Goal: Find specific page/section: Find specific page/section

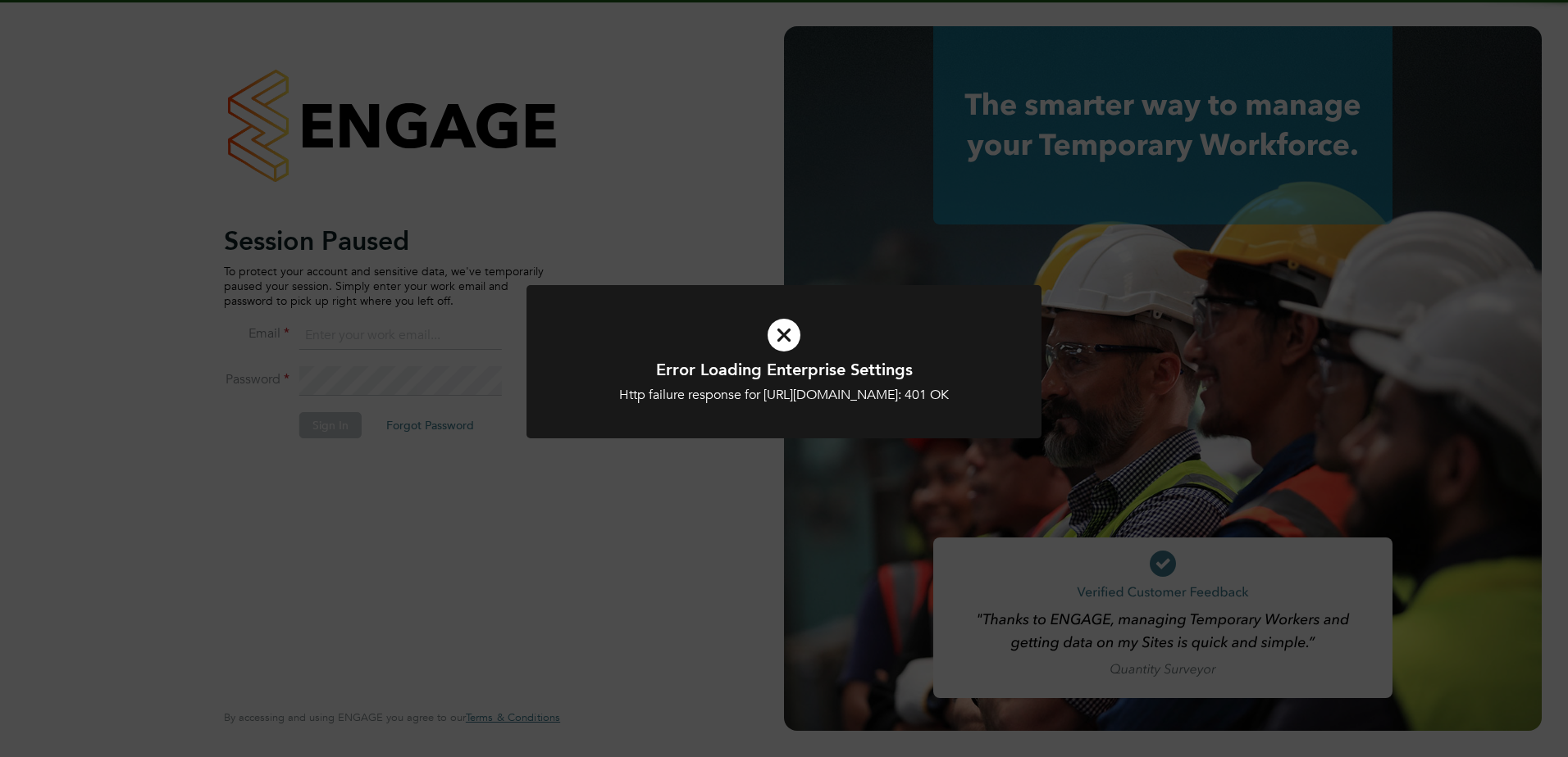
type input "[EMAIL_ADDRESS][DOMAIN_NAME]"
click at [755, 378] on h1 "Error Loading Enterprise Settings" at bounding box center [784, 370] width 426 height 21
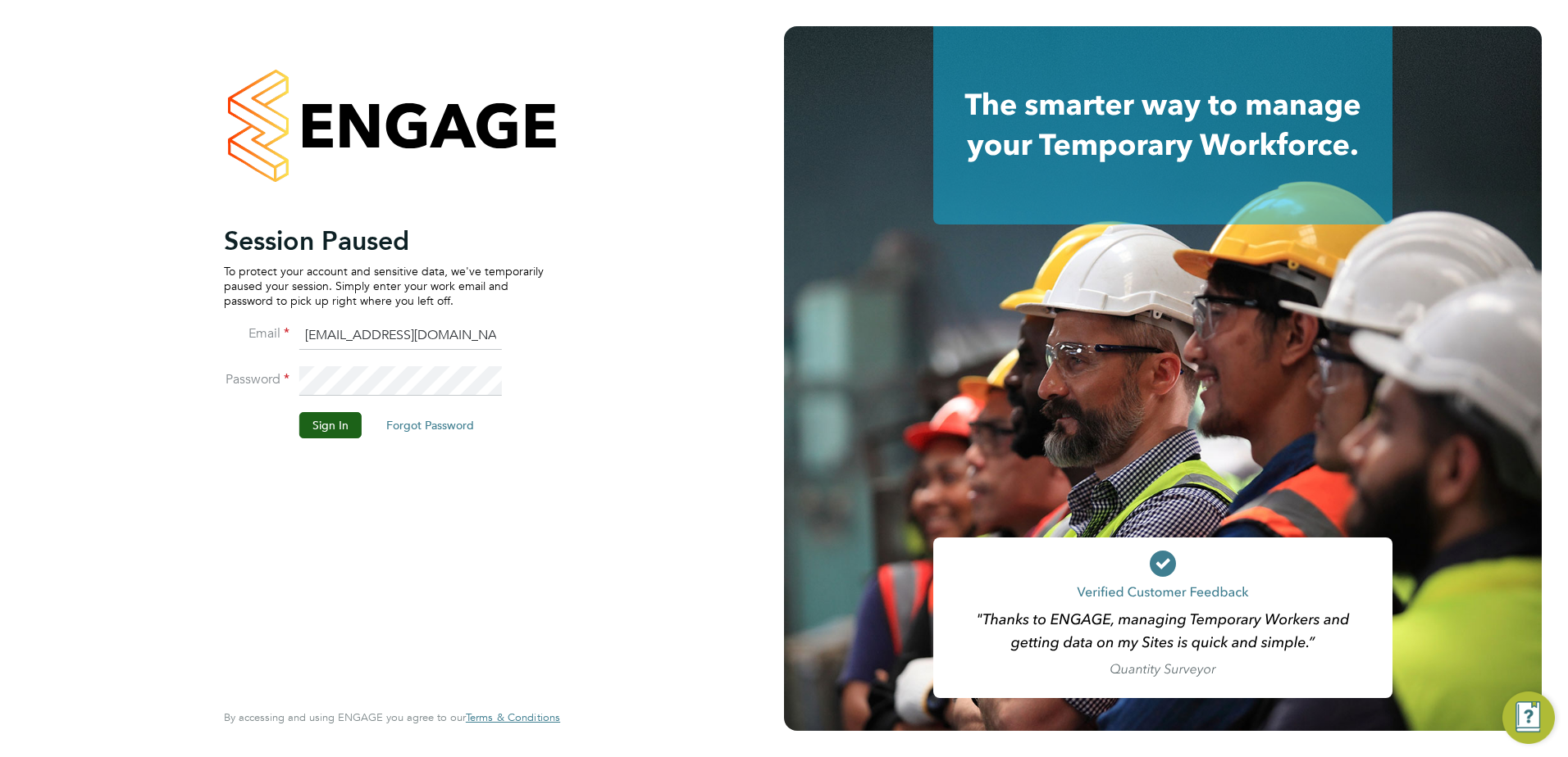
click at [349, 411] on li "Password" at bounding box center [384, 389] width 320 height 46
click at [345, 423] on button "Sign In" at bounding box center [330, 425] width 63 height 26
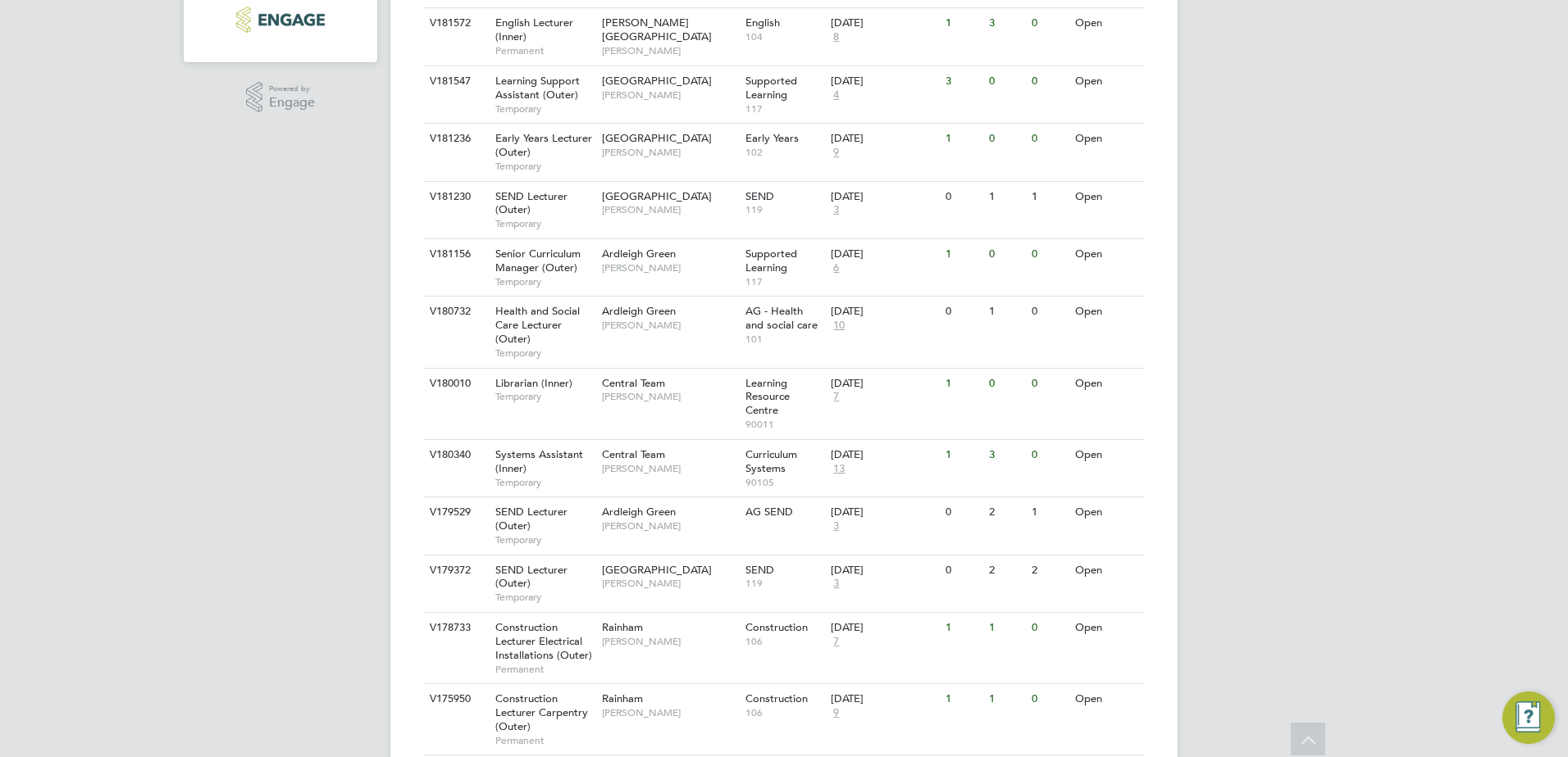
scroll to position [481, 0]
click at [445, 469] on div "V180340 Systems Assistant (Inner) Temporary Central Team [PERSON_NAME] Curricul…" at bounding box center [784, 464] width 722 height 57
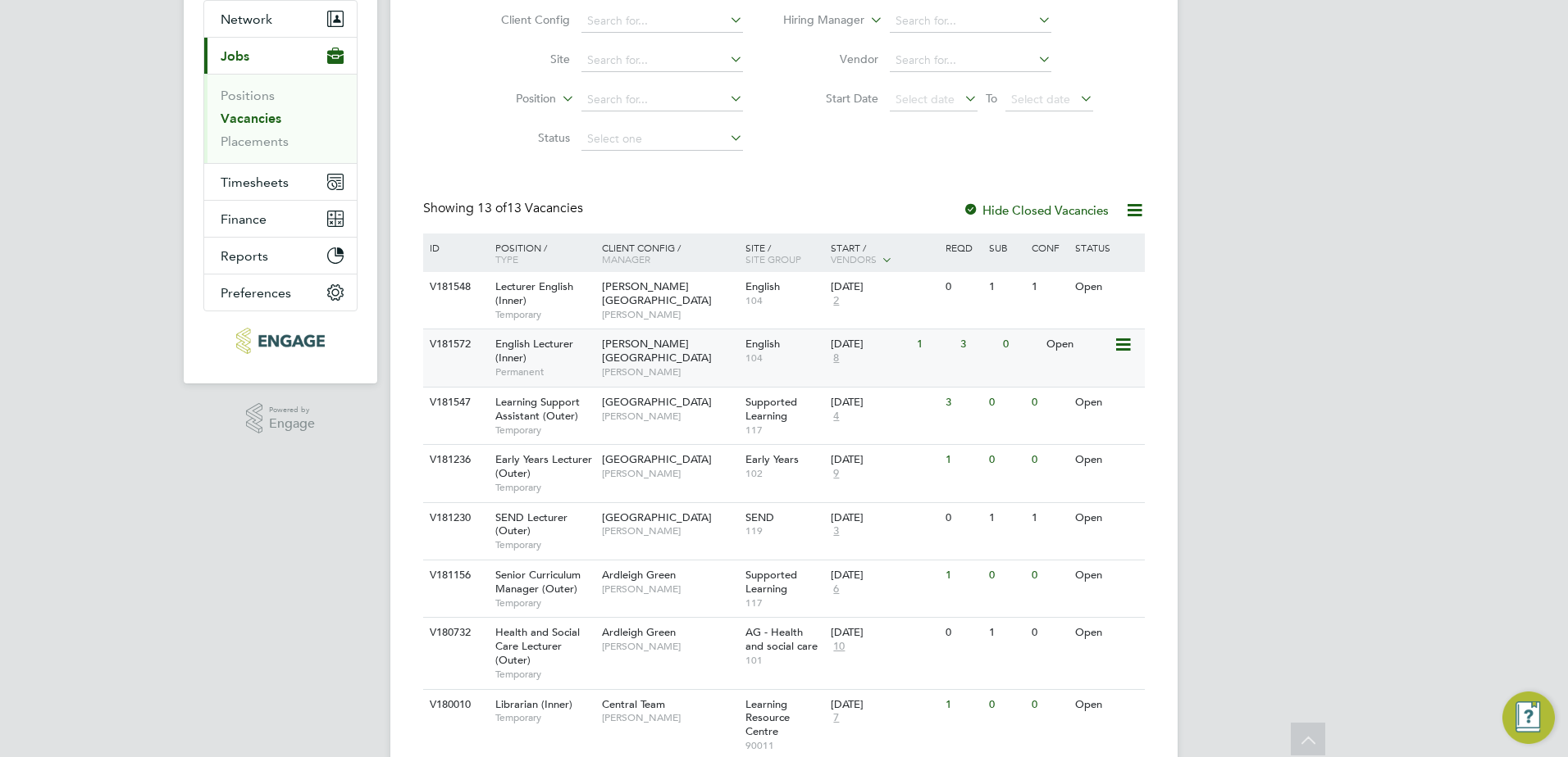
scroll to position [158, 0]
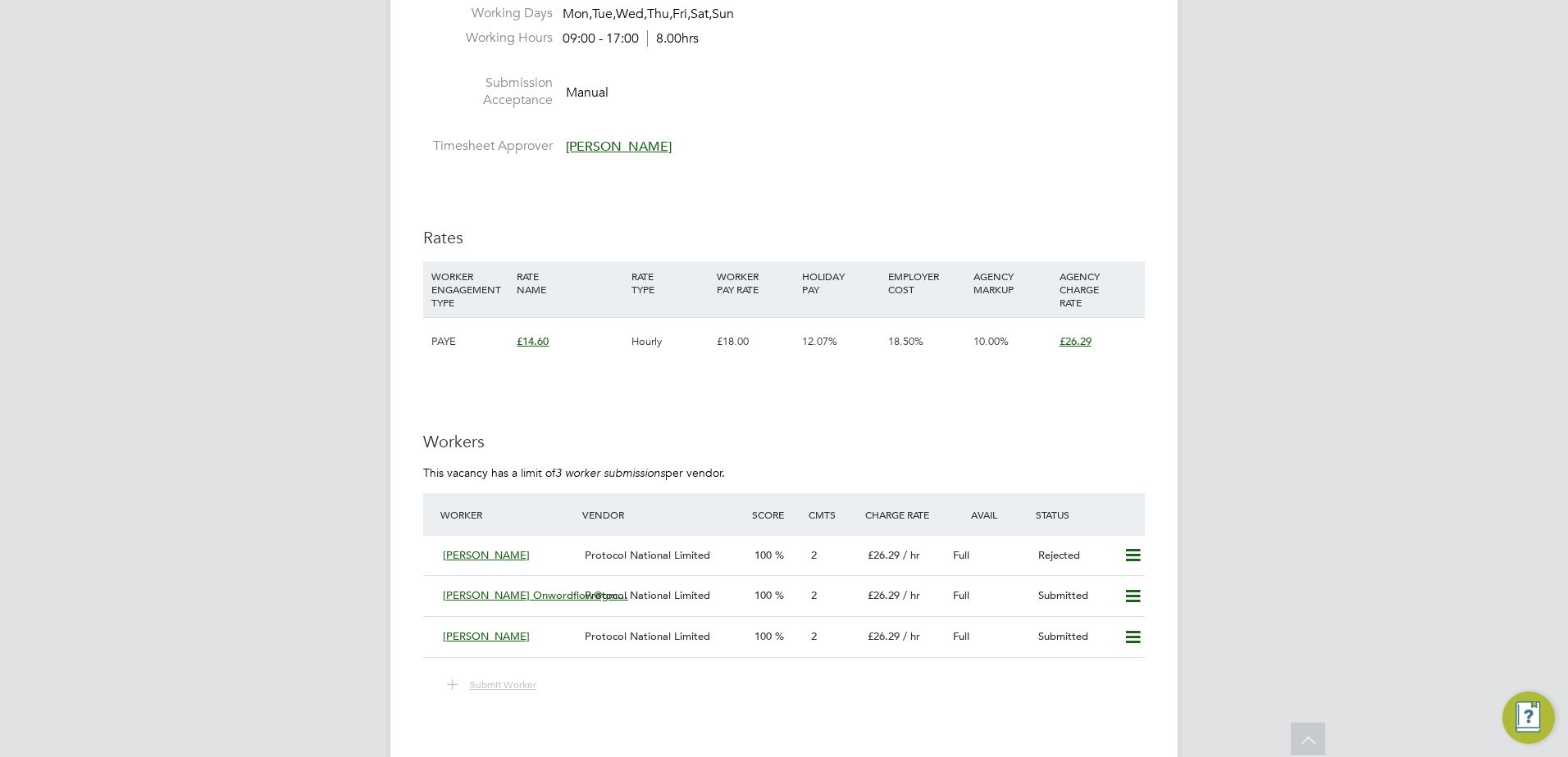
scroll to position [2228, 0]
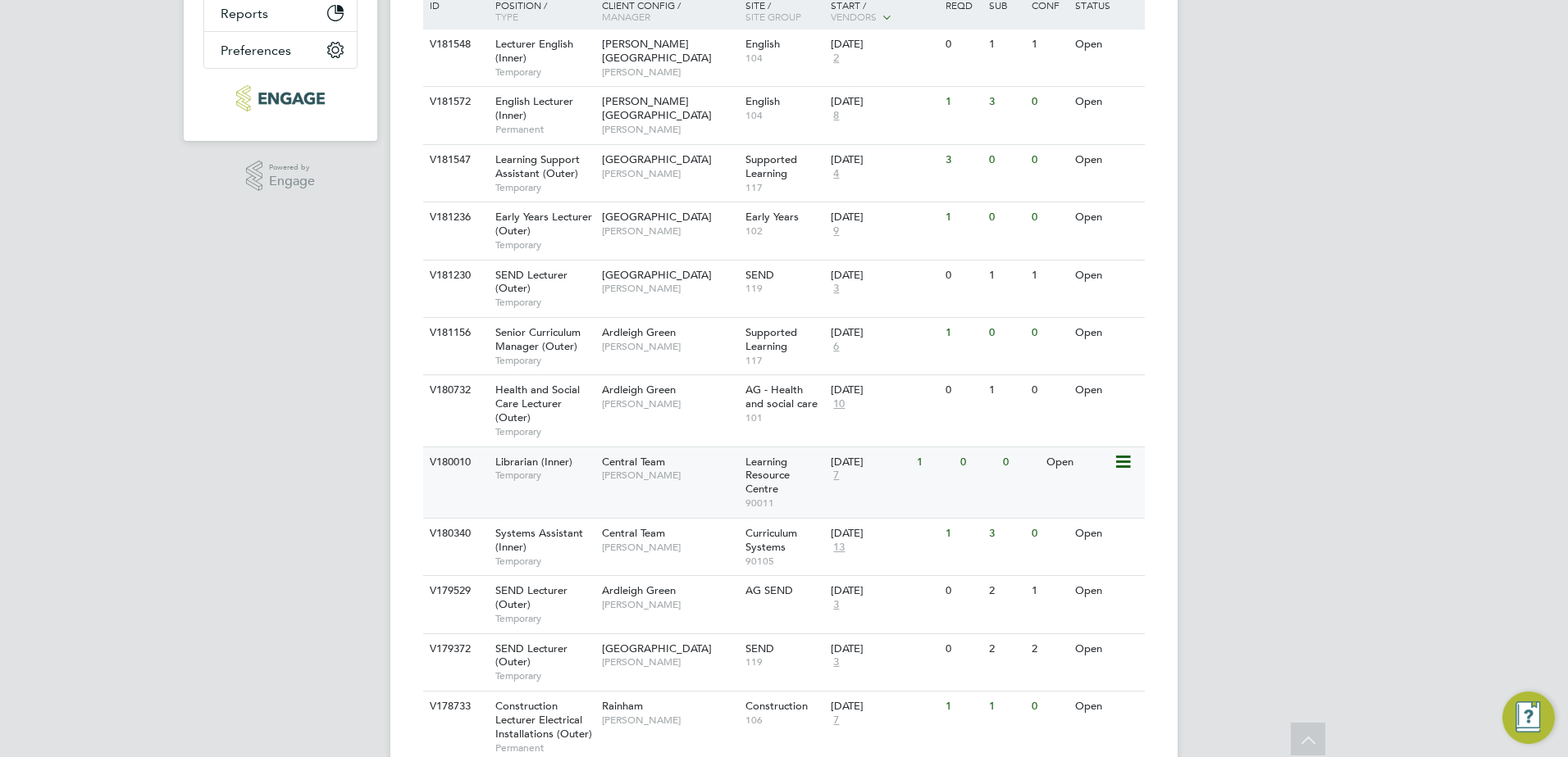
scroll to position [390, 0]
